Goal: Task Accomplishment & Management: Use online tool/utility

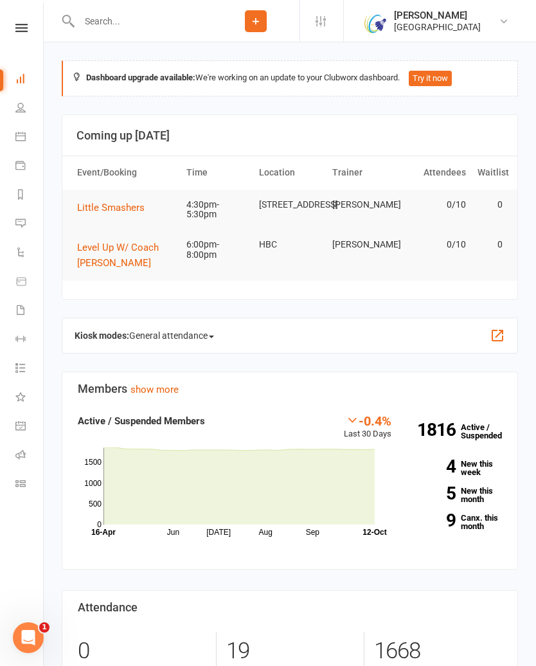
click at [515, 27] on link "[PERSON_NAME] [GEOGRAPHIC_DATA]" at bounding box center [439, 21] width 154 height 26
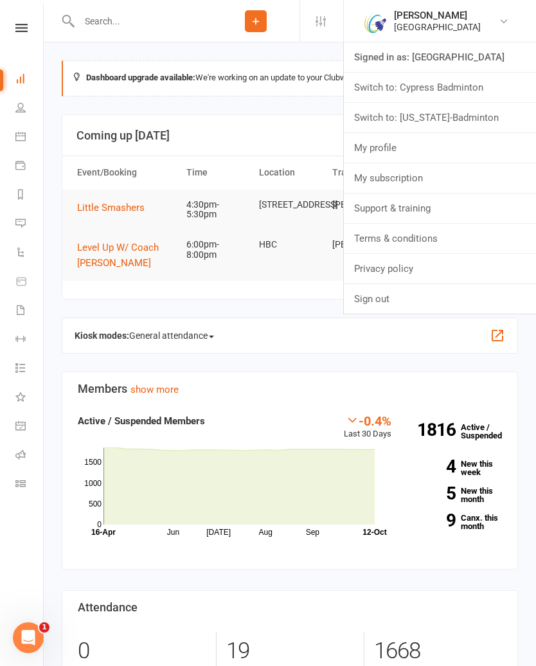
click at [447, 93] on link "Switch to: Cypress Badminton" at bounding box center [440, 88] width 192 height 30
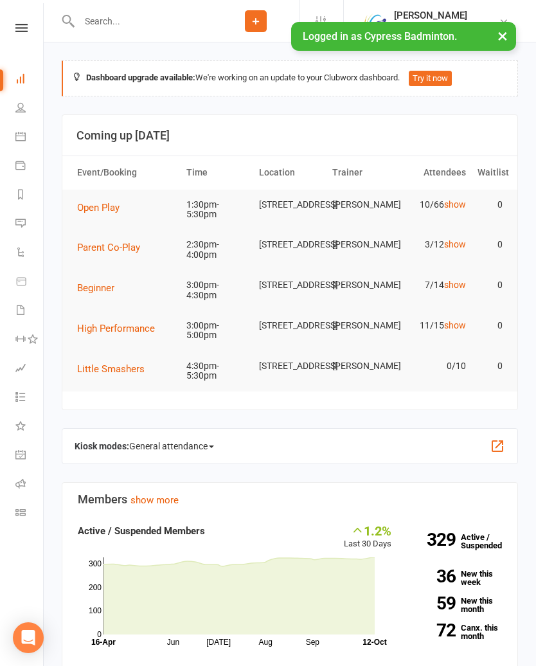
click at [25, 28] on icon at bounding box center [21, 28] width 12 height 8
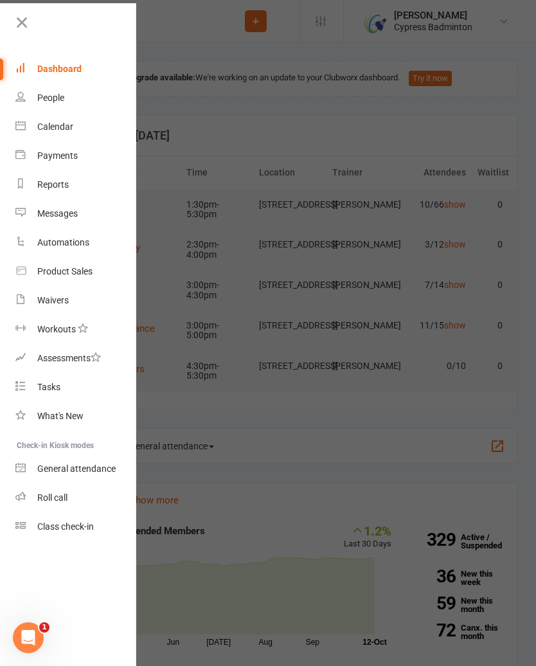
click at [82, 523] on div "Class check-in" at bounding box center [65, 526] width 57 height 10
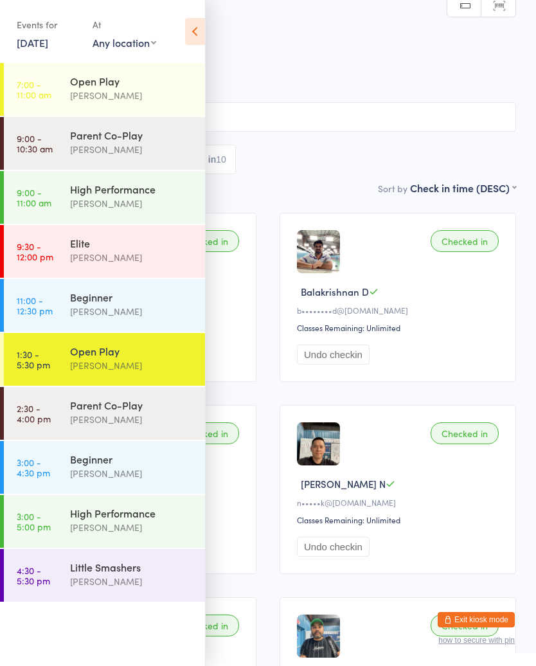
click at [95, 455] on div "Beginner" at bounding box center [132, 459] width 124 height 14
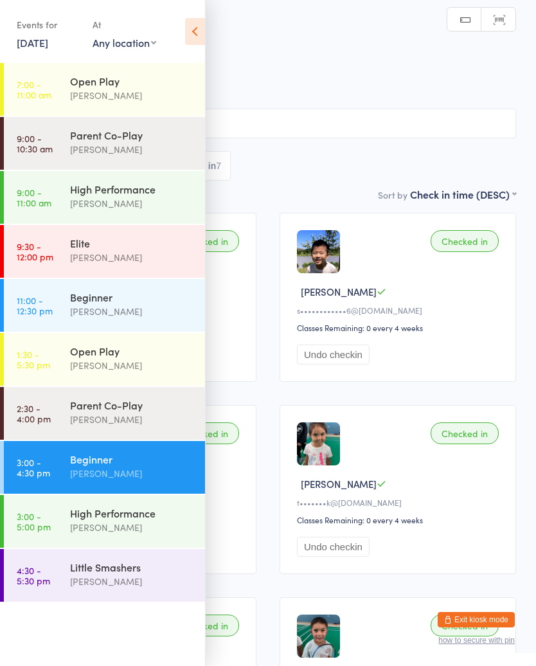
click at [194, 33] on icon at bounding box center [195, 31] width 20 height 27
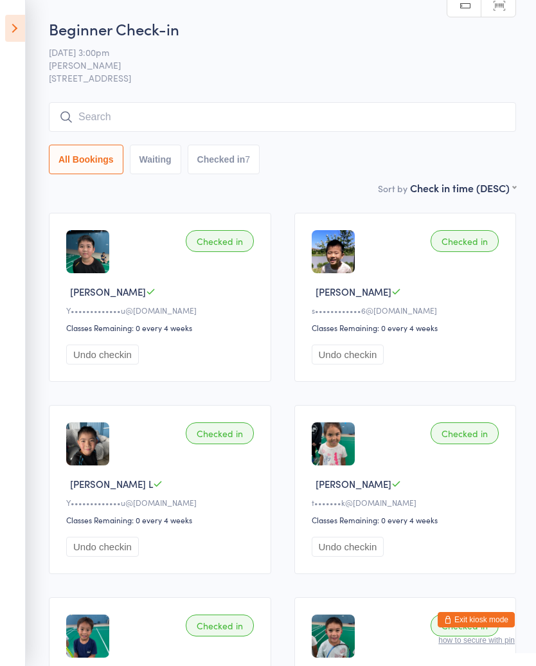
click at [18, 30] on icon at bounding box center [15, 28] width 20 height 27
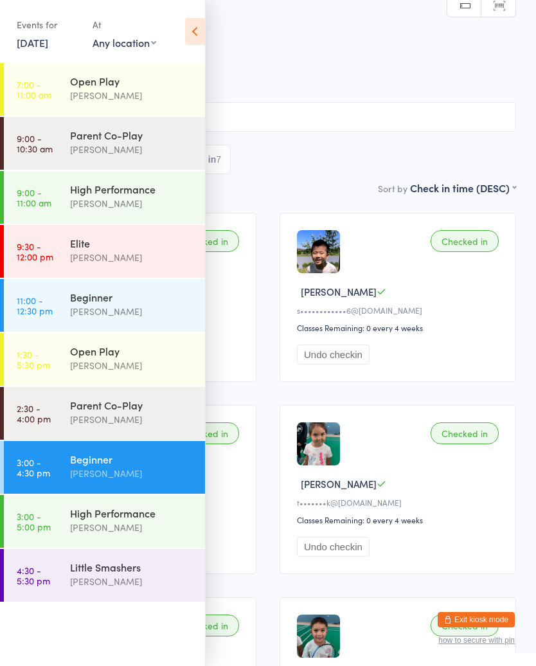
click at [151, 518] on div "High Performance" at bounding box center [132, 513] width 124 height 14
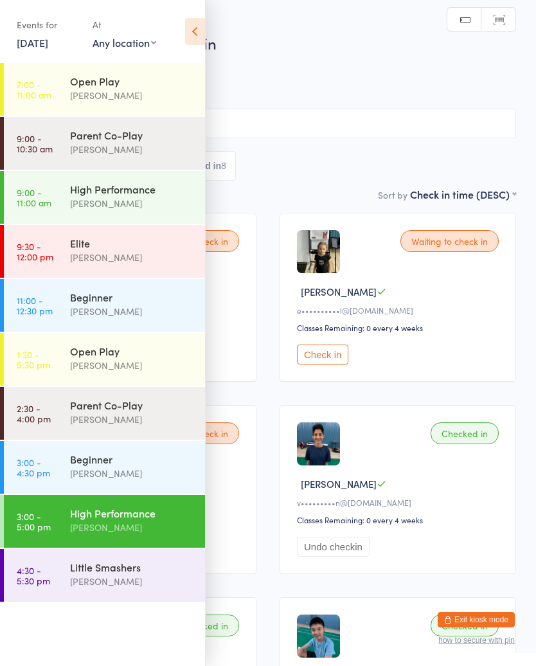
click at [190, 22] on icon at bounding box center [195, 31] width 20 height 27
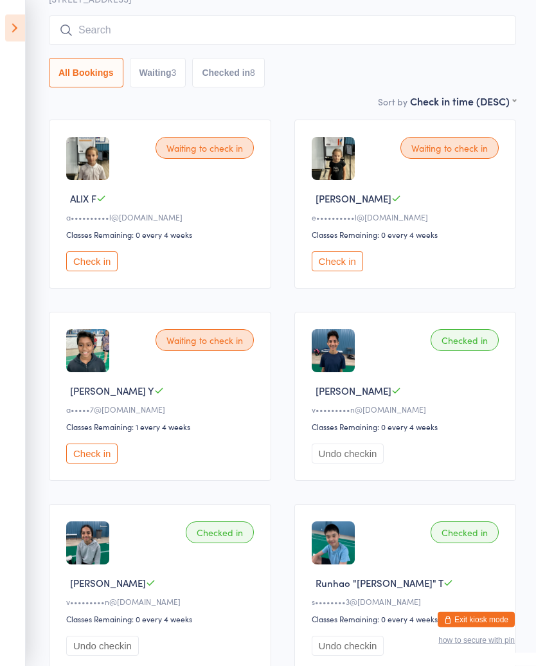
click at [98, 456] on button "Check in" at bounding box center [91, 454] width 51 height 20
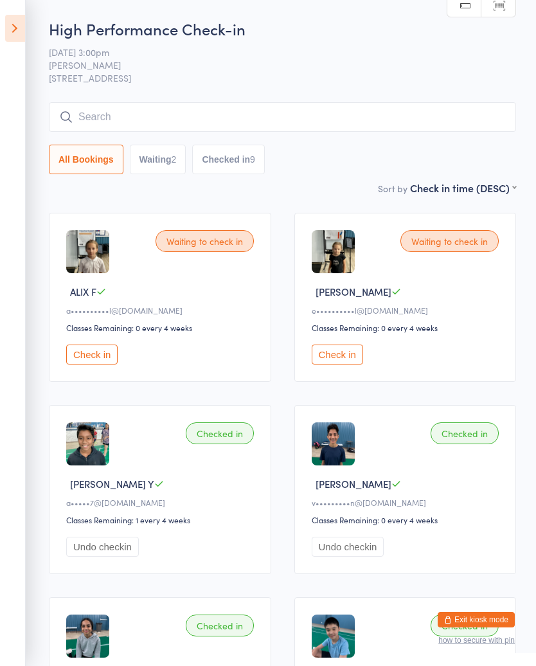
click at [325, 119] on input "search" at bounding box center [282, 117] width 467 height 30
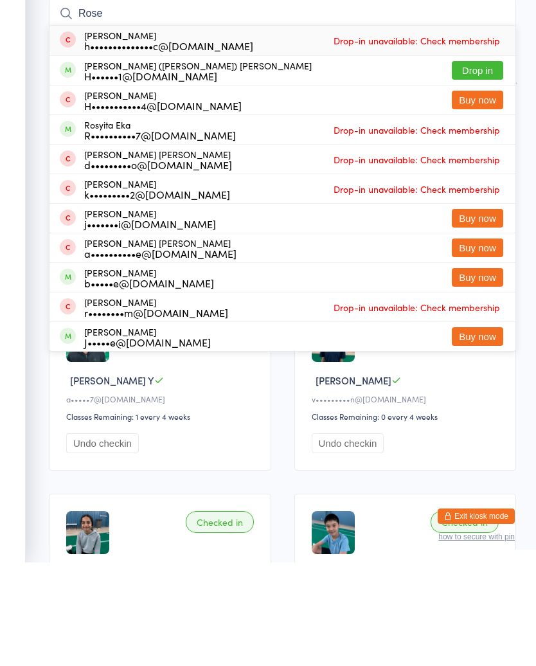
type input "Rose"
click at [487, 165] on button "Drop in" at bounding box center [477, 174] width 51 height 19
